Goal: Task Accomplishment & Management: Manage account settings

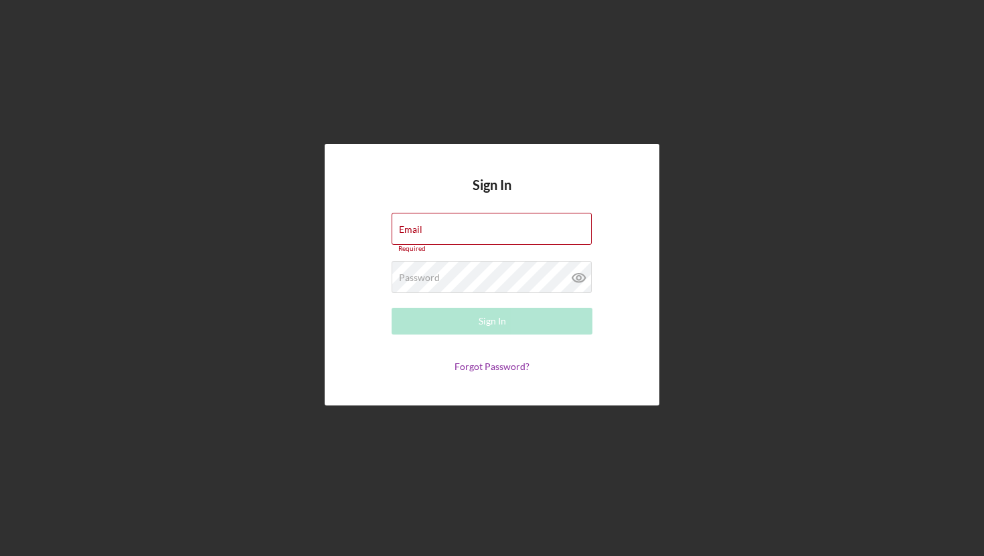
type input "[EMAIL_ADDRESS][DOMAIN_NAME]"
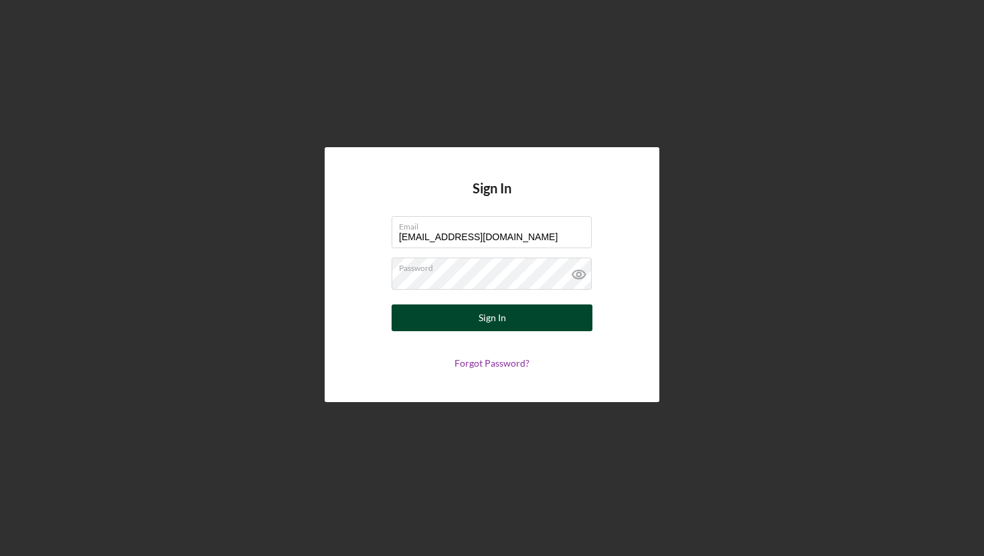
click at [501, 311] on div "Sign In" at bounding box center [492, 318] width 27 height 27
